Goal: Task Accomplishment & Management: Use online tool/utility

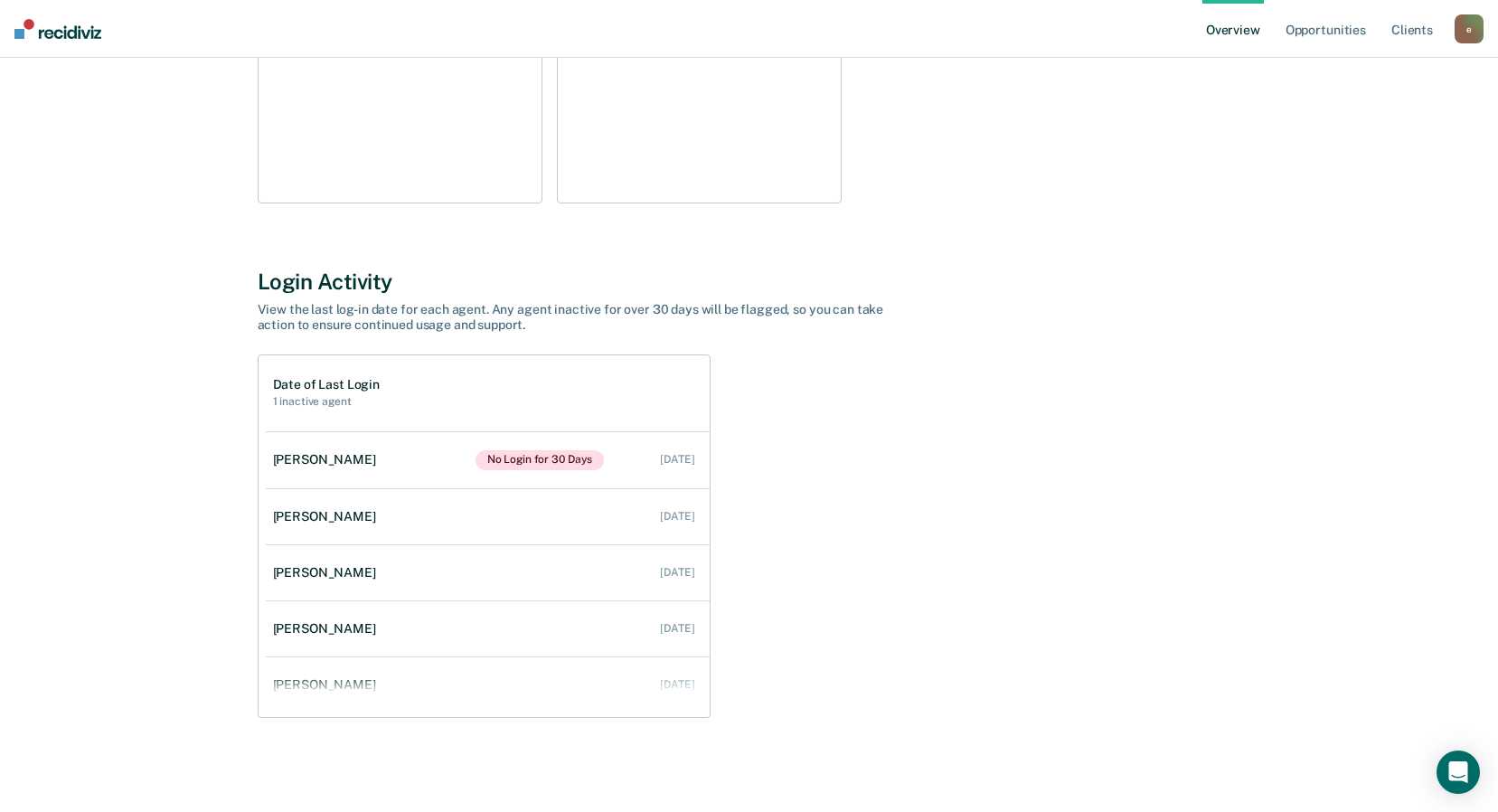
click at [873, 236] on div "[PERSON_NAME] Overview District : Philadelphia DO Team : 7 Agents Opportunities…" at bounding box center [749, 202] width 1085 height 1101
click at [939, 461] on div "Date of Last Login 1 inactive agent [PERSON_NAME] No Login for 30 Days [DATE] […" at bounding box center [749, 536] width 984 height 364
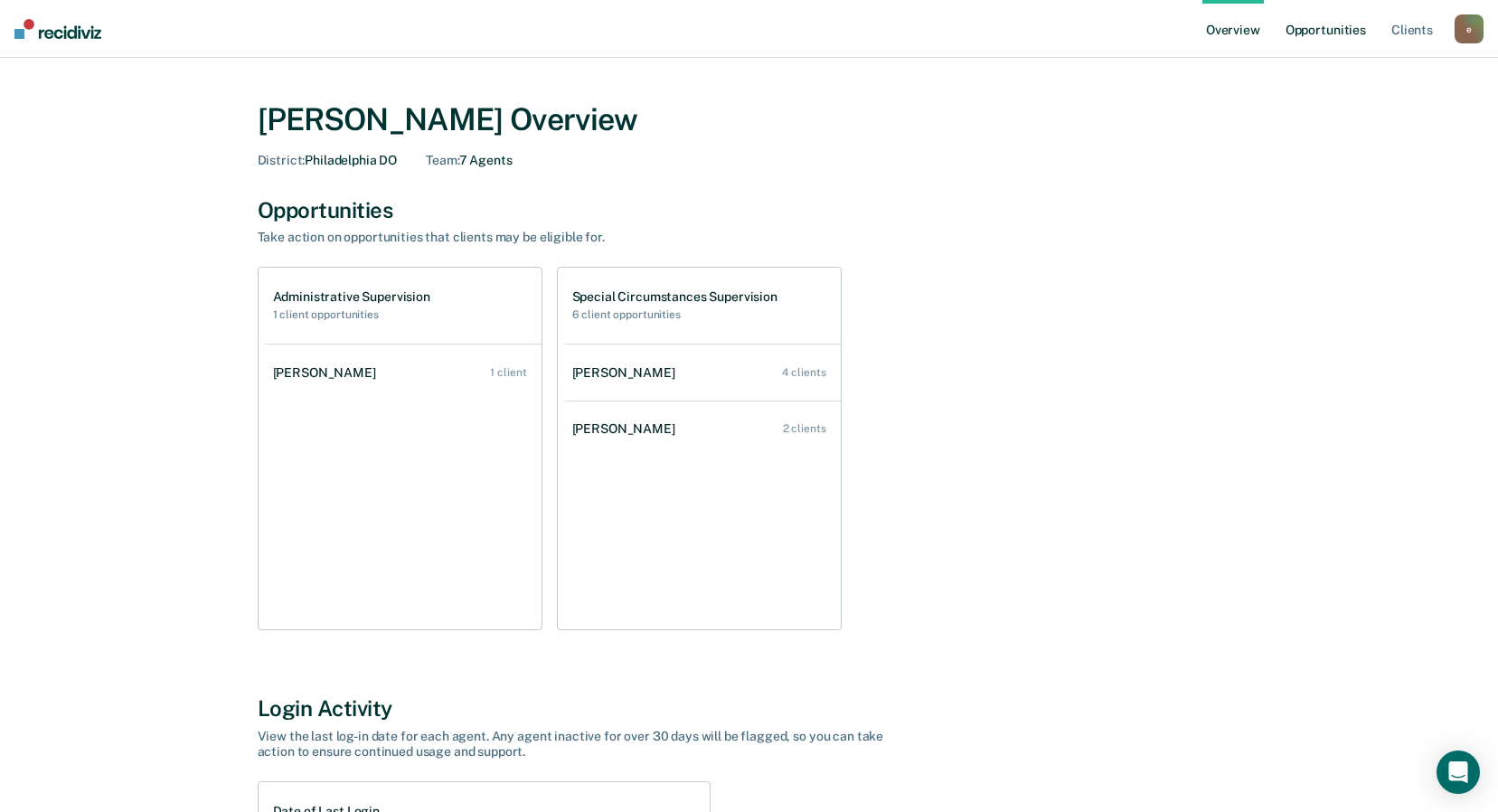
click at [1325, 37] on link "Opportunities" at bounding box center [1326, 28] width 87 height 58
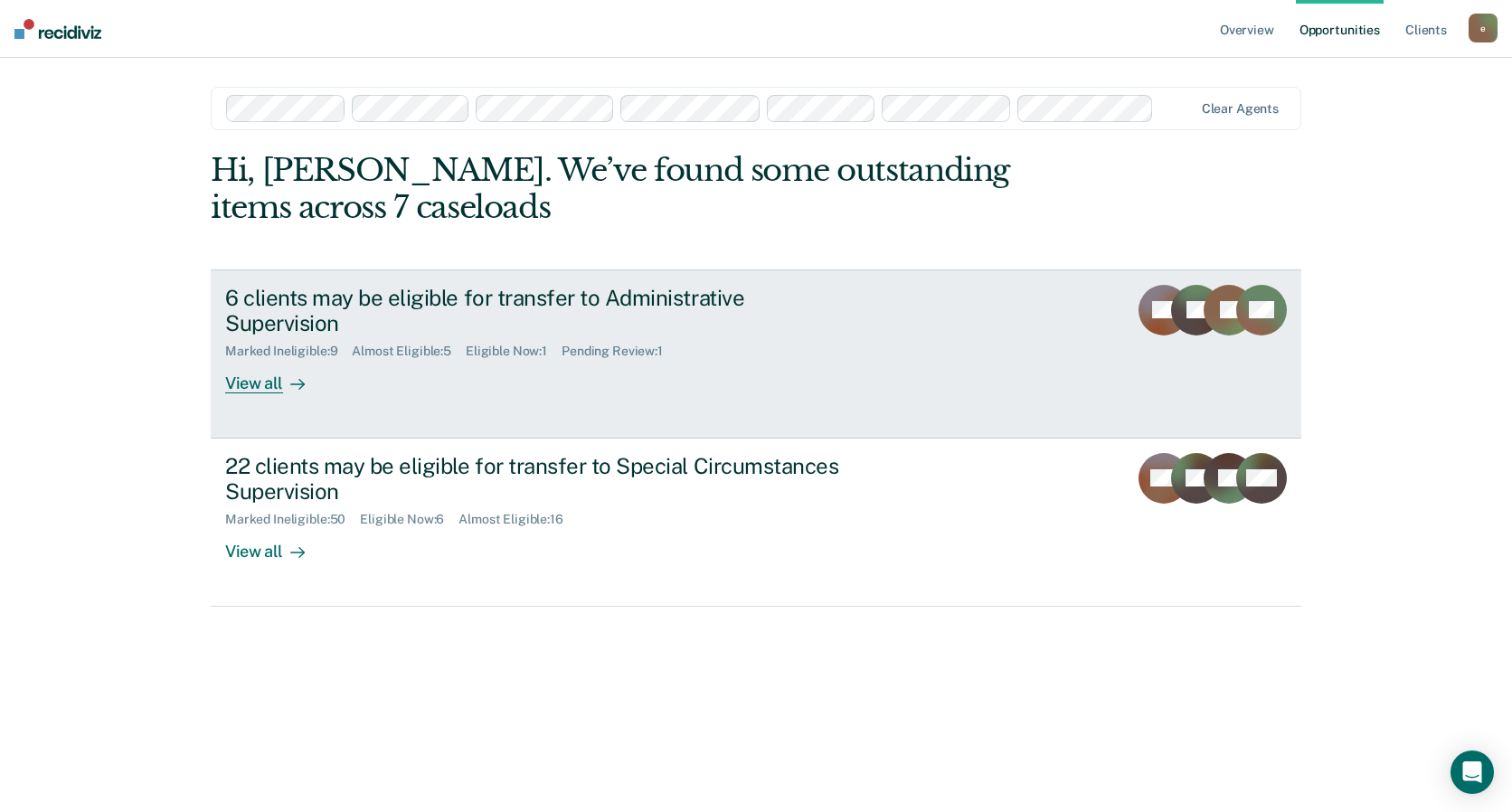
click at [619, 344] on div "Pending Review : 1" at bounding box center [619, 351] width 116 height 15
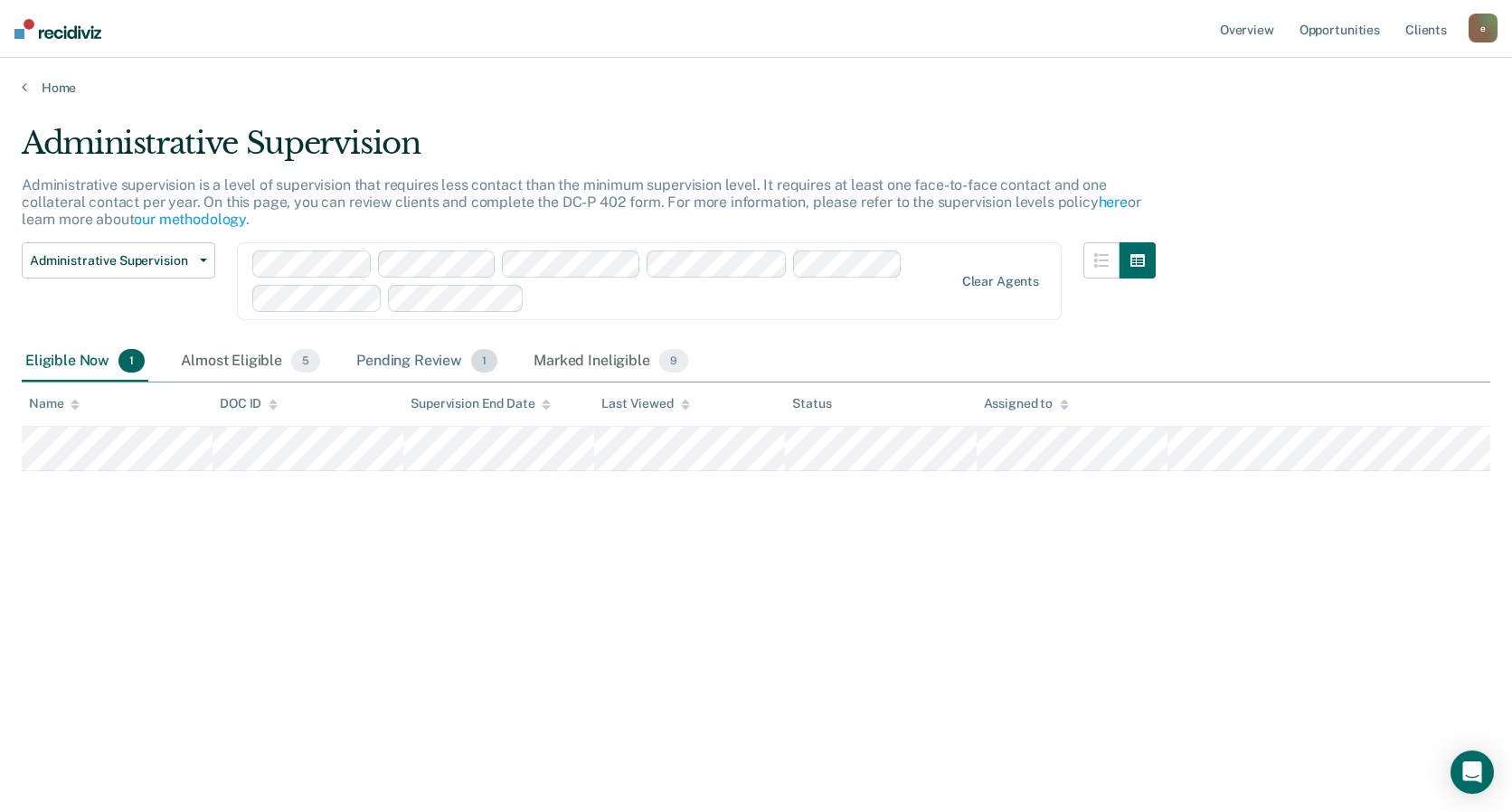
click at [406, 364] on div "Pending Review 1" at bounding box center [426, 362] width 148 height 40
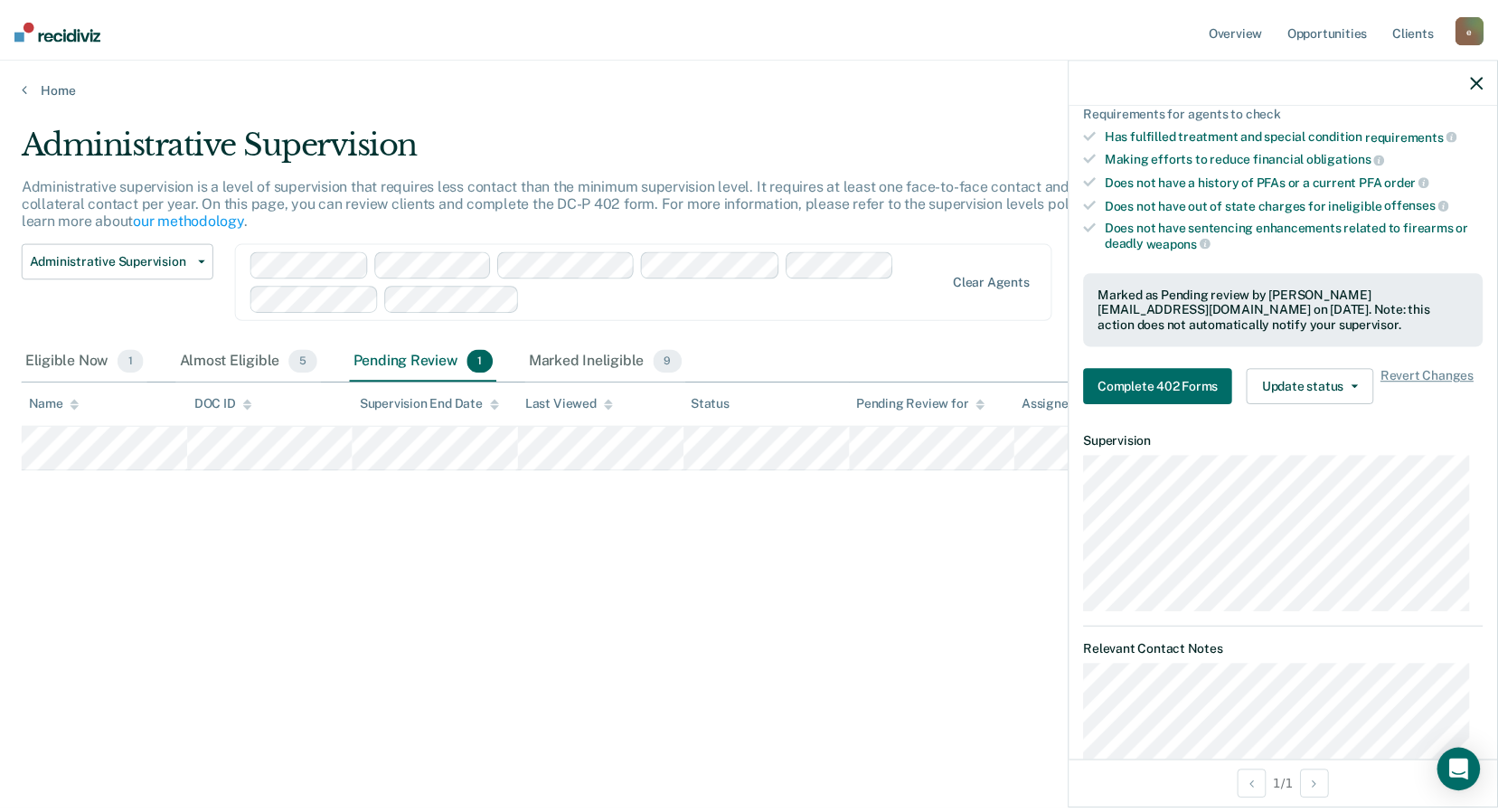
scroll to position [355, 0]
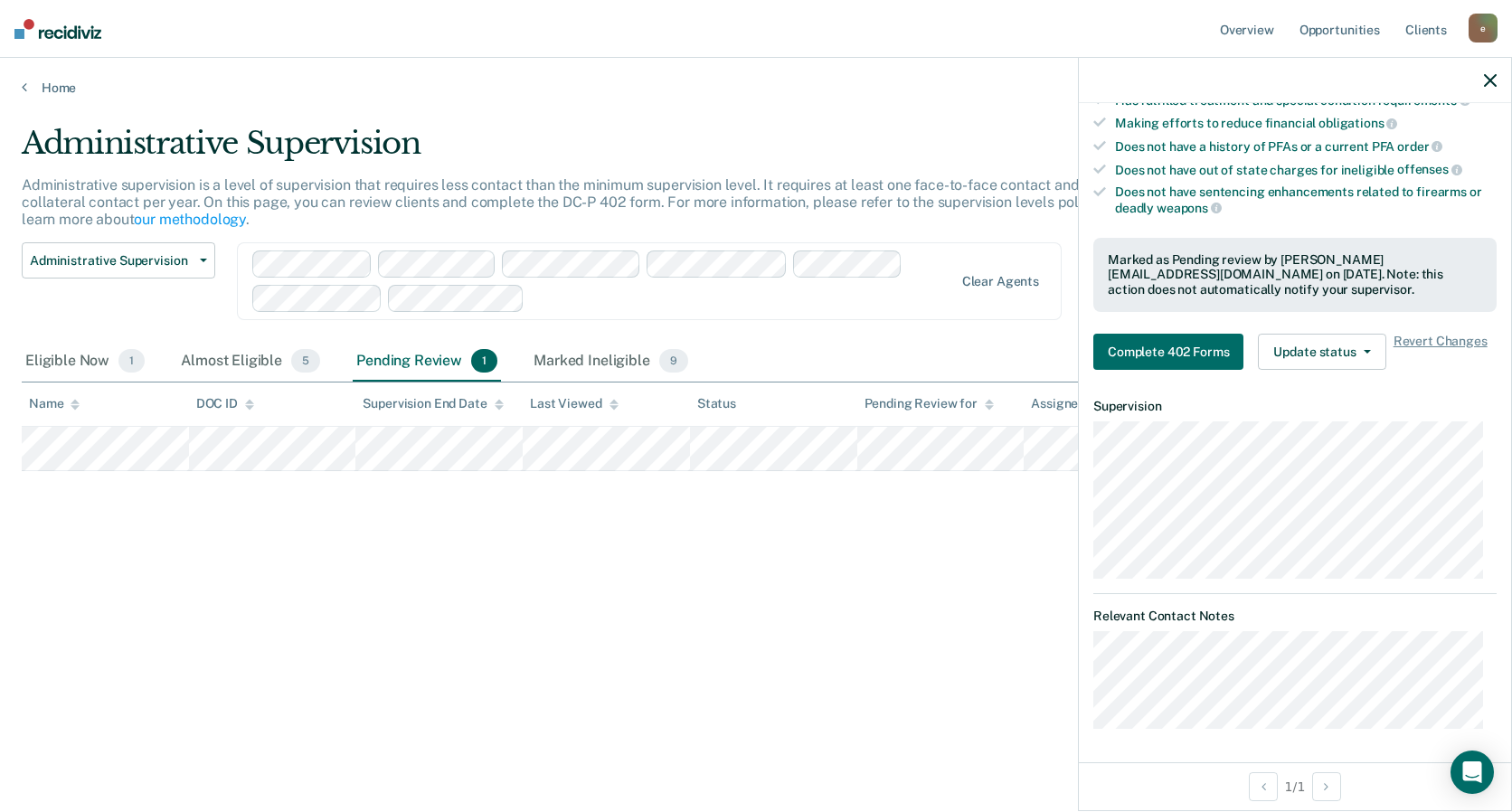
click at [1484, 79] on icon "button" at bounding box center [1489, 80] width 12 height 12
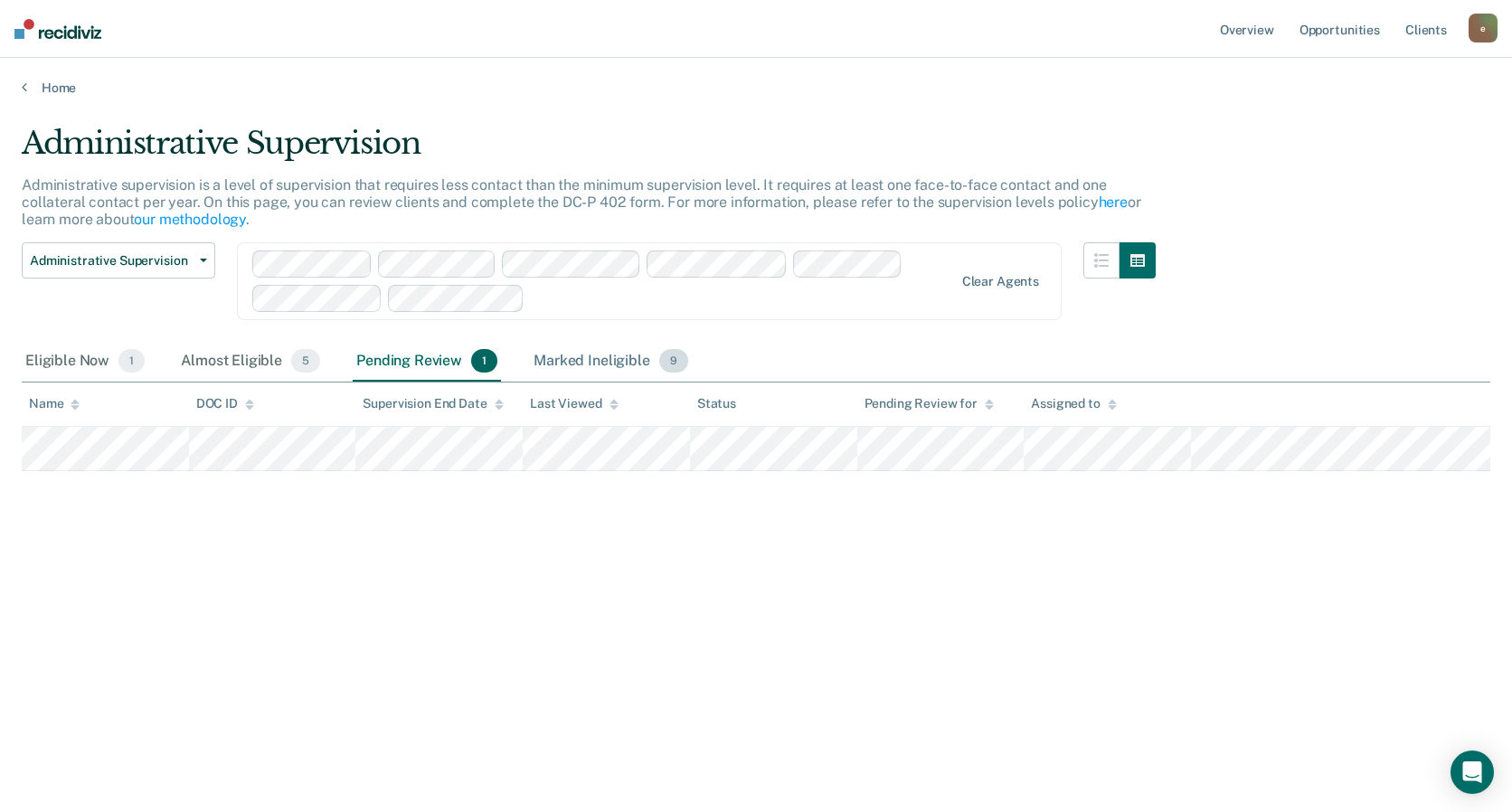
click at [600, 356] on div "Marked Ineligible 9" at bounding box center [611, 362] width 161 height 40
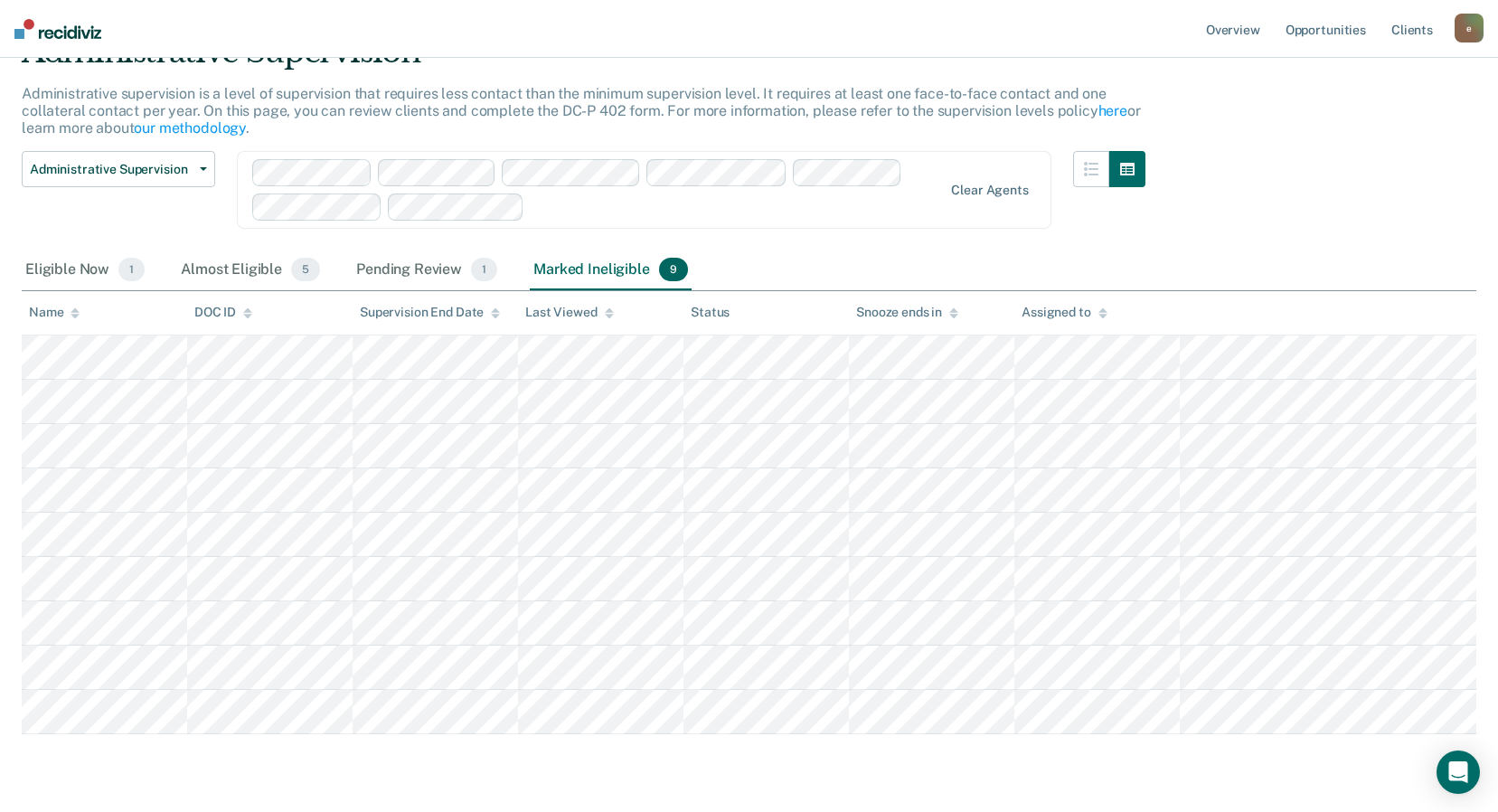
scroll to position [53, 0]
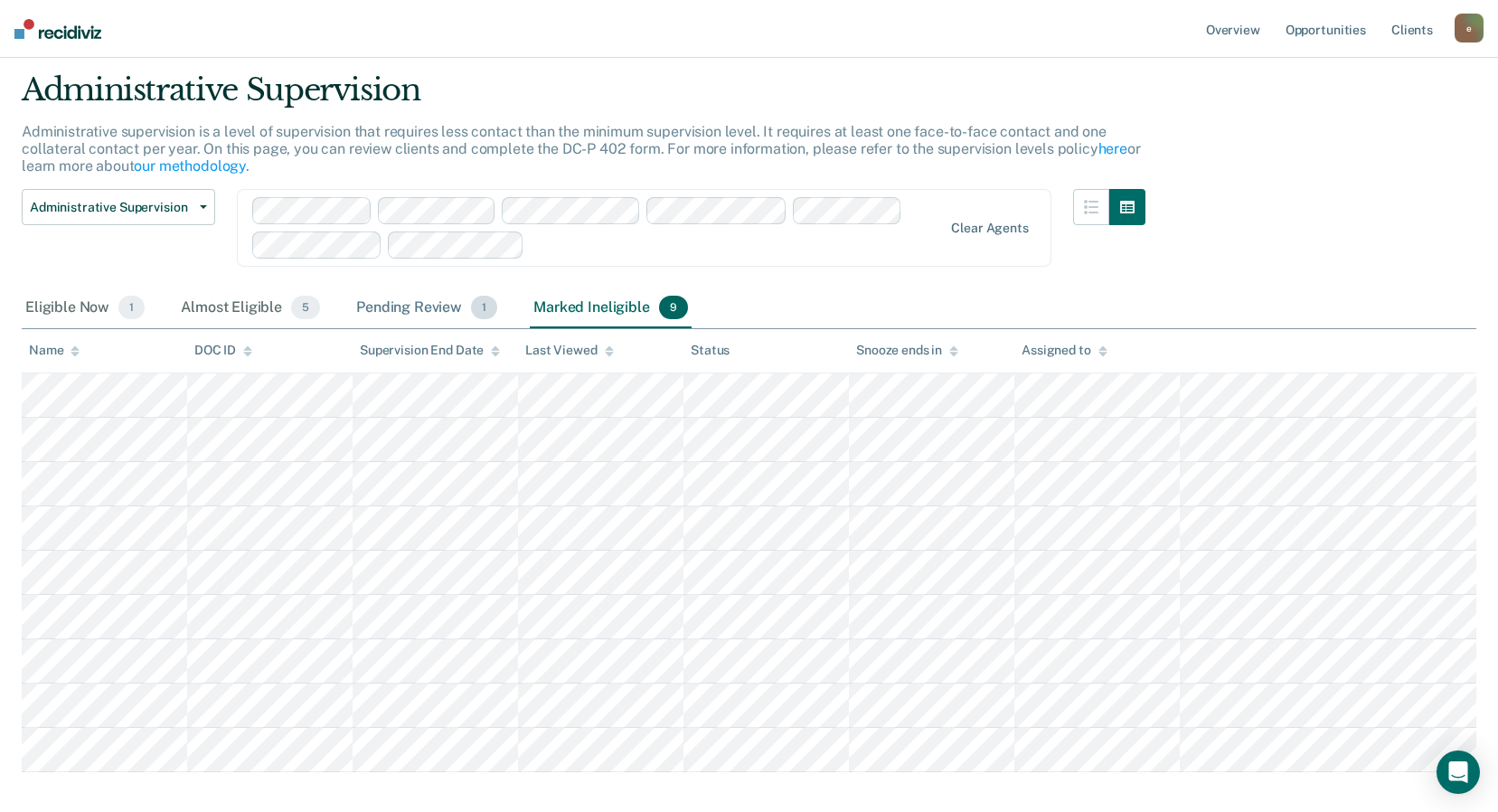
click at [398, 306] on div "Pending Review 1" at bounding box center [427, 309] width 148 height 40
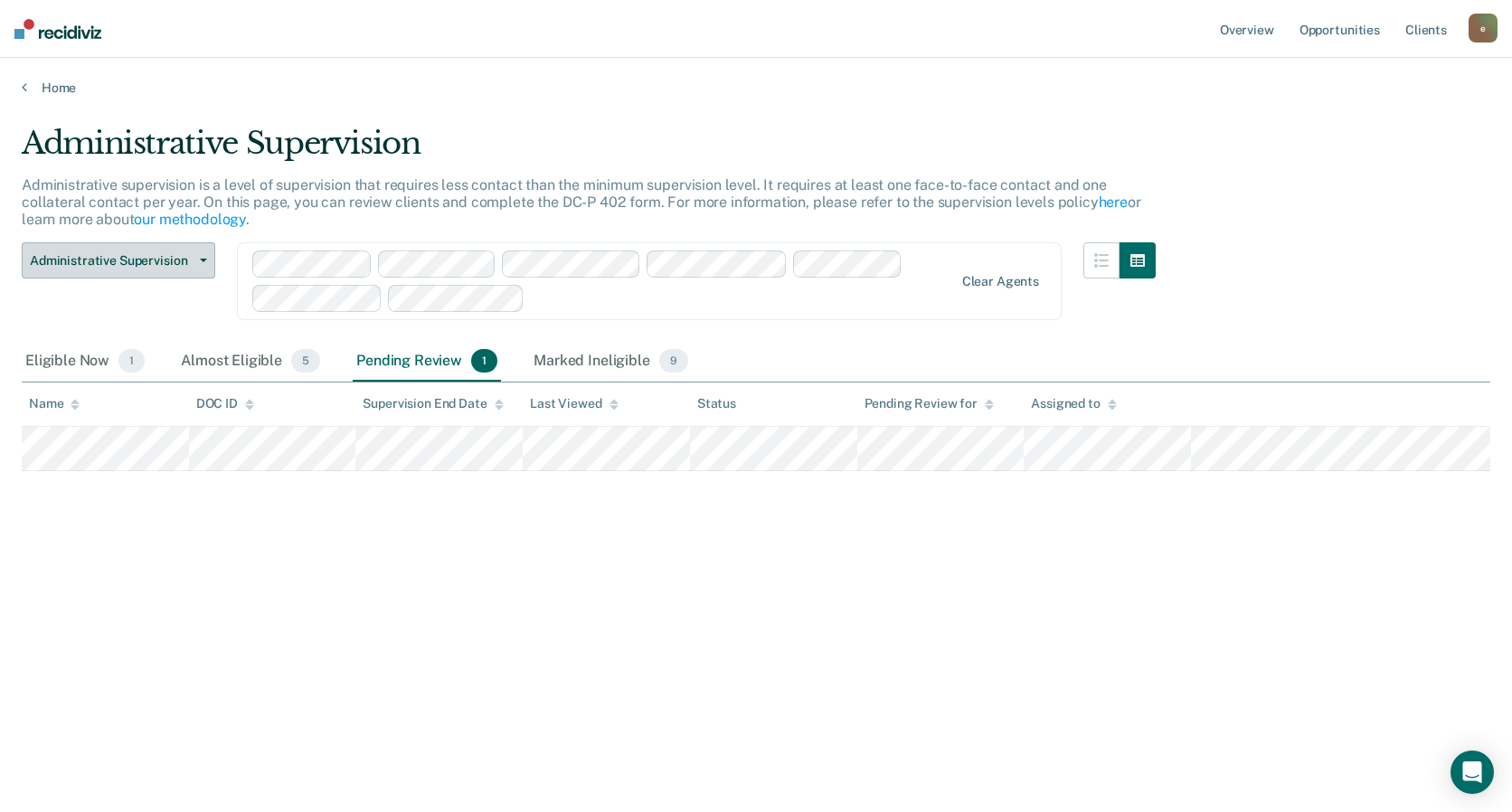
click at [125, 254] on span "Administrative Supervision" at bounding box center [110, 261] width 162 height 15
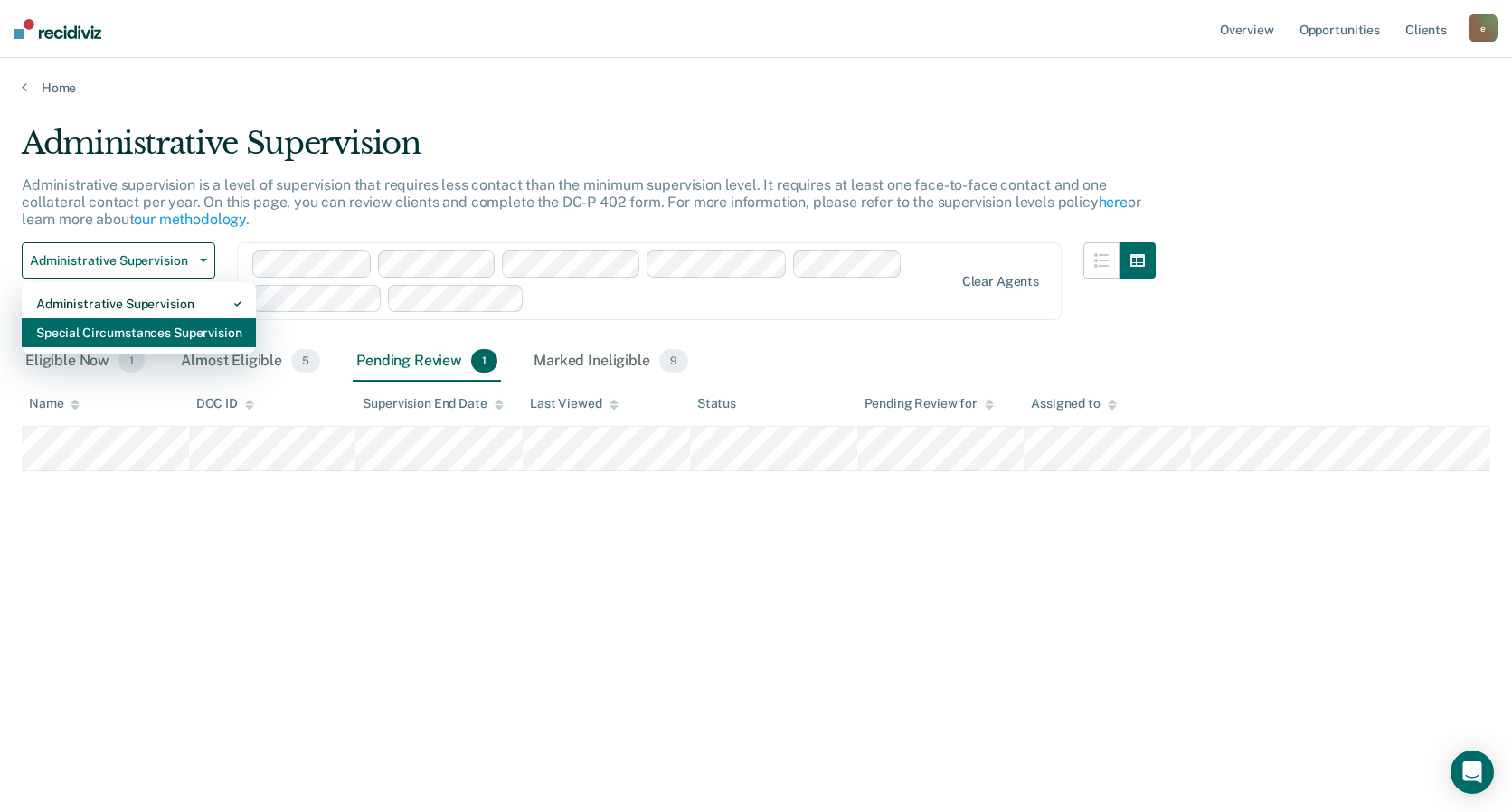
click at [126, 327] on div "Special Circumstances Supervision" at bounding box center [139, 332] width 205 height 28
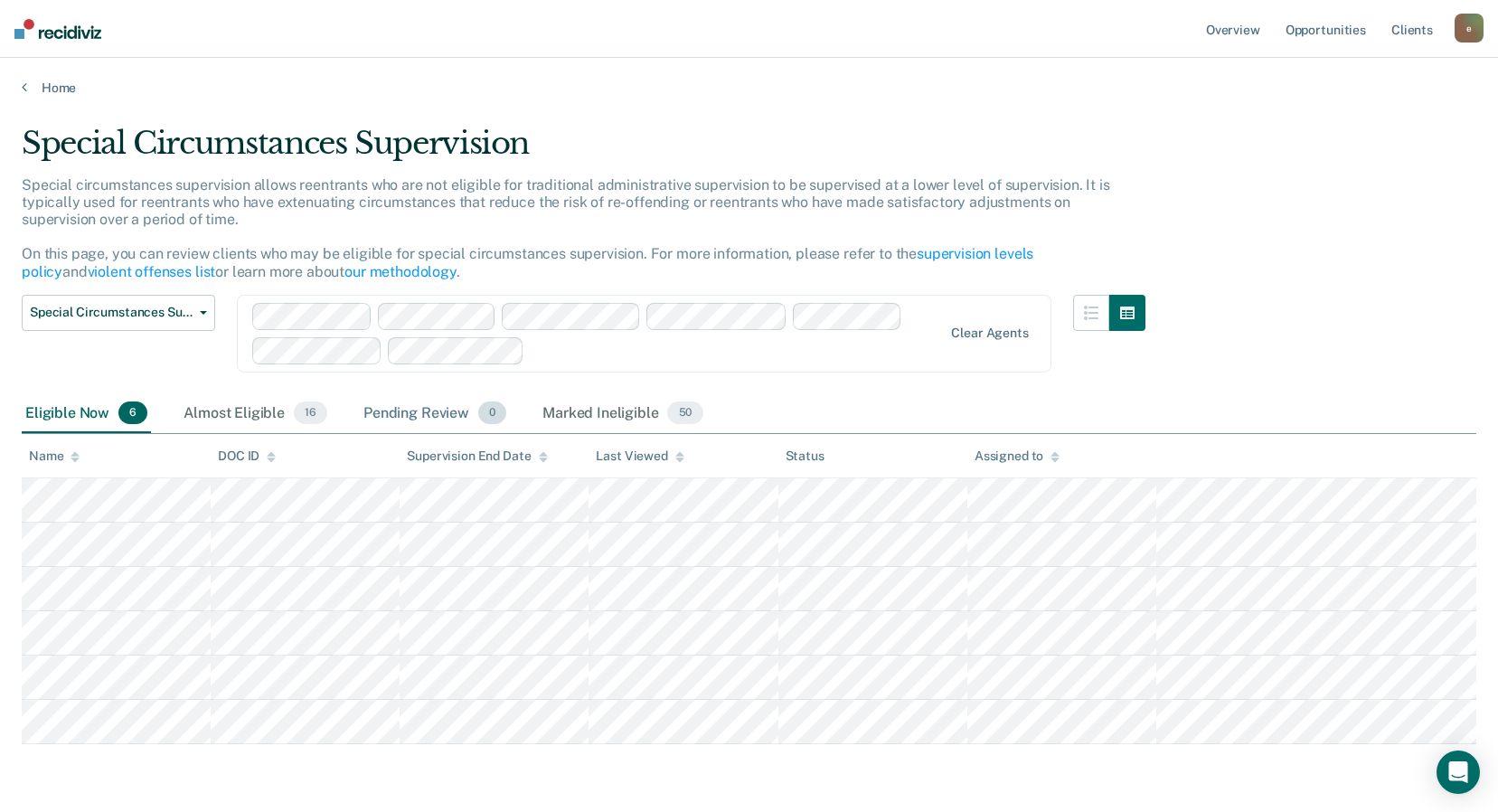
click at [433, 414] on div "Pending Review 0" at bounding box center [435, 414] width 150 height 40
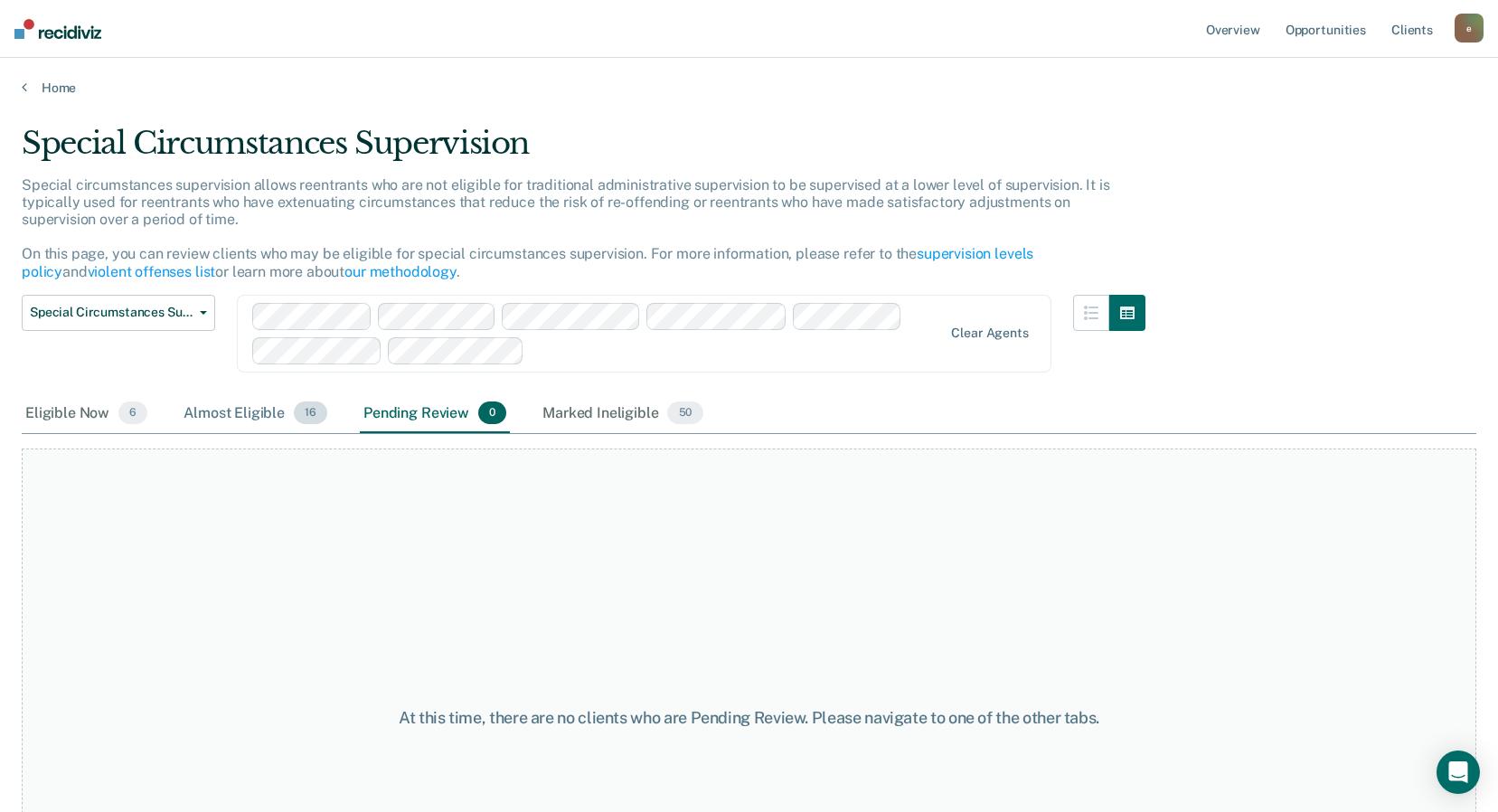
click at [251, 413] on div "Almost Eligible 16" at bounding box center [255, 414] width 151 height 40
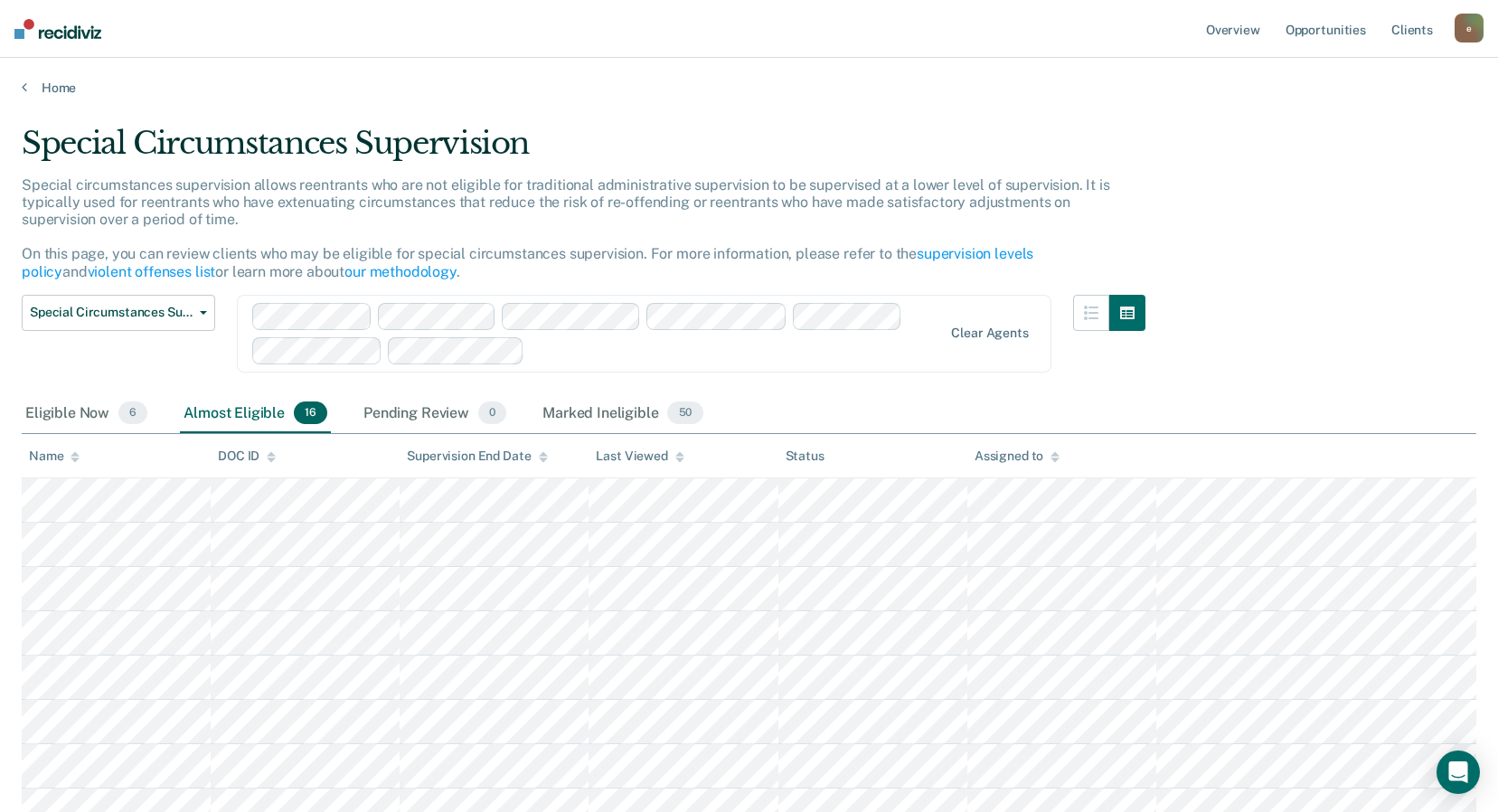
click at [1013, 453] on div "Assigned to" at bounding box center [1016, 456] width 85 height 15
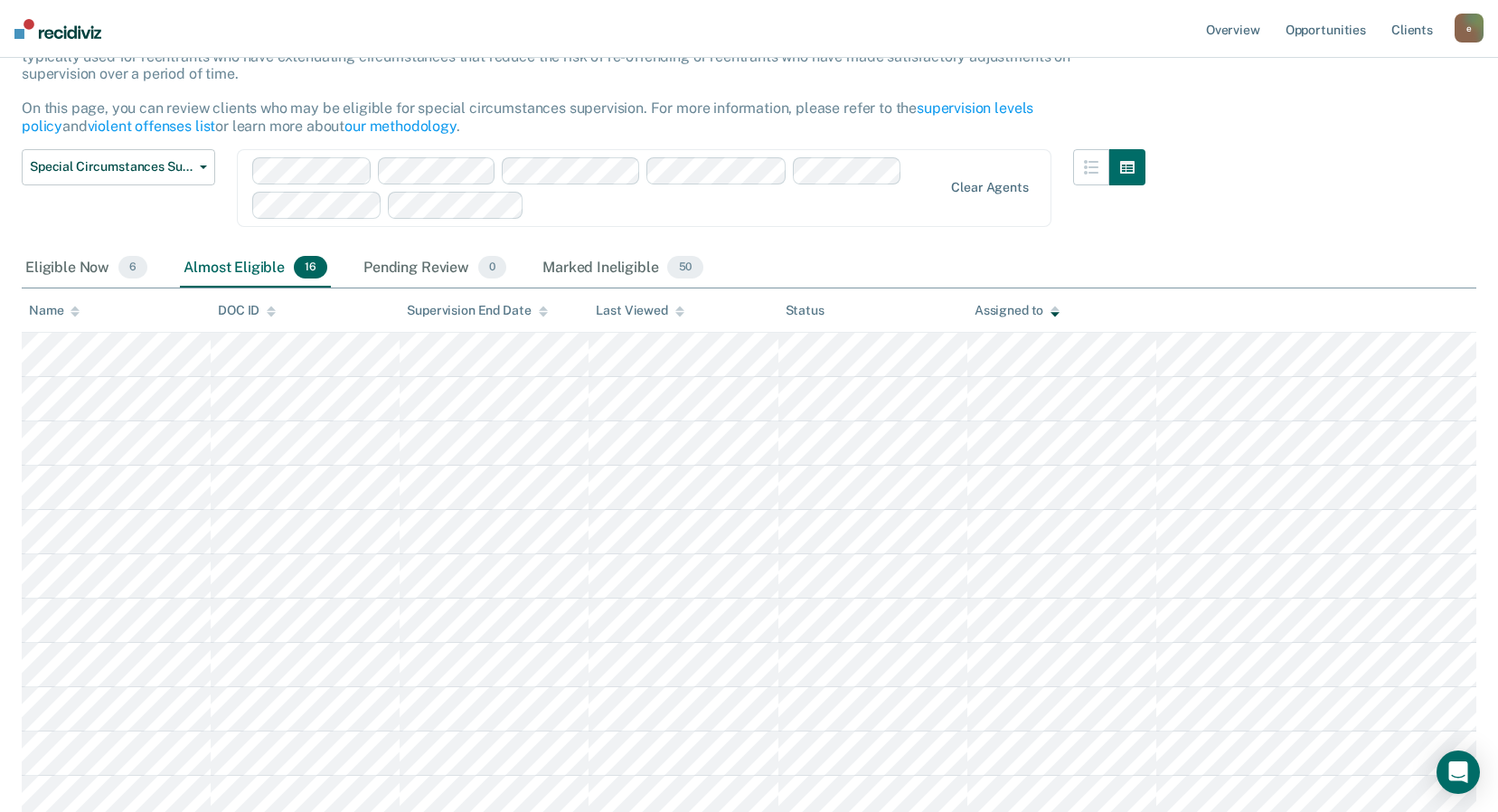
scroll to position [143, 0]
